Goal: Navigation & Orientation: Find specific page/section

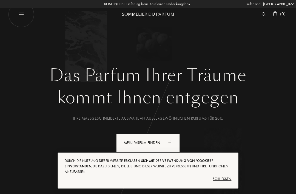
select select "DE"
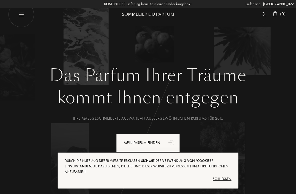
click at [222, 178] on div "Schließen" at bounding box center [148, 179] width 167 height 9
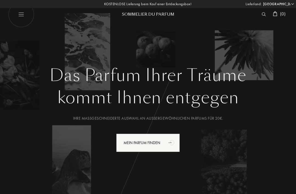
click at [22, 18] on img at bounding box center [21, 14] width 26 height 26
select select "DE"
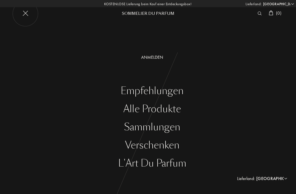
click at [20, 14] on img at bounding box center [25, 14] width 26 height 26
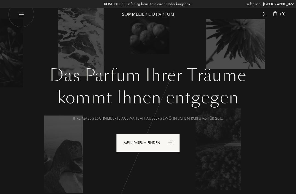
click at [18, 20] on img at bounding box center [21, 14] width 26 height 26
select select "DE"
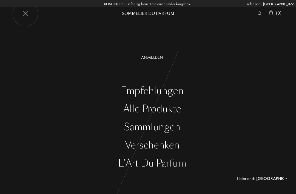
click at [166, 128] on div "Sammlungen" at bounding box center [152, 127] width 288 height 11
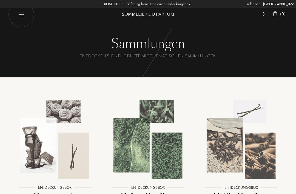
select select "DE"
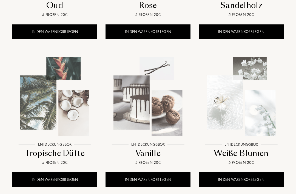
scroll to position [487, 0]
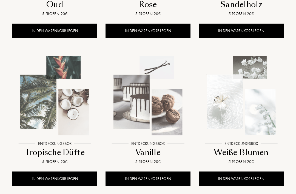
click at [152, 148] on div at bounding box center [148, 100] width 93 height 105
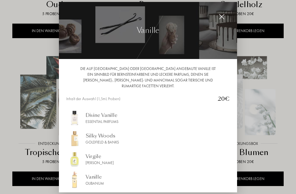
scroll to position [0, 0]
click at [224, 20] on img at bounding box center [222, 17] width 6 height 6
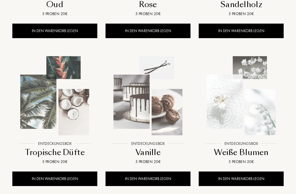
click at [223, 23] on div at bounding box center [148, 106] width 296 height 212
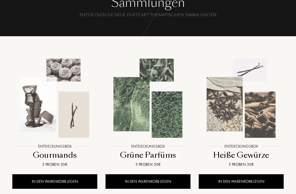
scroll to position [40, 0]
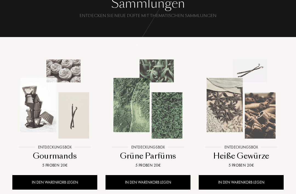
click at [65, 154] on div at bounding box center [54, 103] width 93 height 105
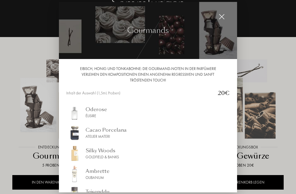
scroll to position [0, 0]
click at [222, 20] on img at bounding box center [222, 17] width 6 height 6
